Goal: Go to known website: Go to known website

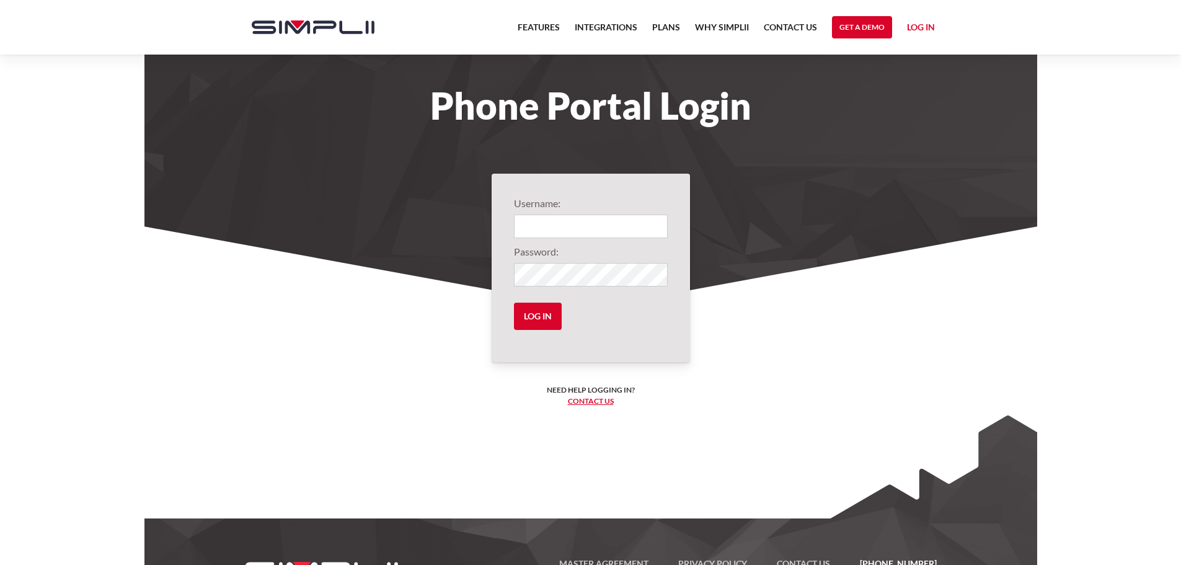
click at [919, 27] on link "Log in" at bounding box center [921, 29] width 28 height 19
click at [918, 64] on link "Manager Portal" at bounding box center [896, 65] width 79 height 20
click at [916, 23] on link "Log in" at bounding box center [921, 29] width 28 height 19
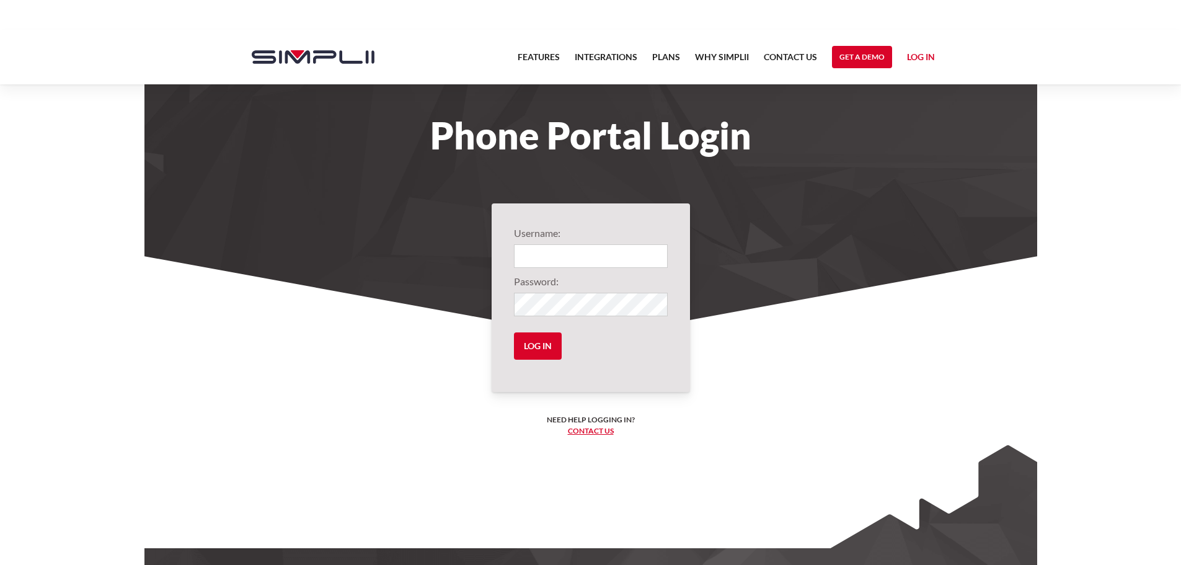
click at [917, 61] on link "Log in" at bounding box center [921, 59] width 28 height 19
